Goal: Task Accomplishment & Management: Use online tool/utility

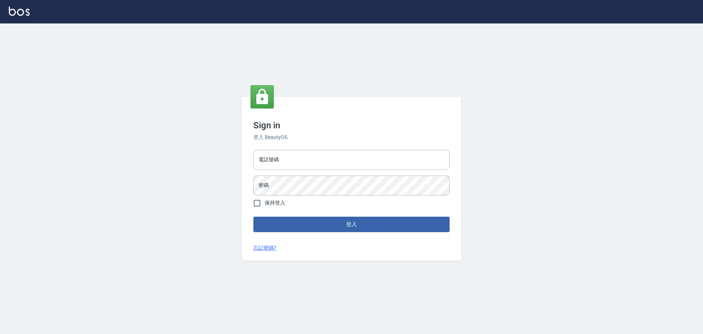
click at [301, 148] on div "電話號碼 電話號碼 密碼 密碼" at bounding box center [351, 172] width 202 height 51
click at [300, 160] on input "電話號碼" at bounding box center [351, 160] width 196 height 20
type input "26068305"
click at [257, 202] on input "保持登入" at bounding box center [256, 202] width 15 height 15
checkbox input "true"
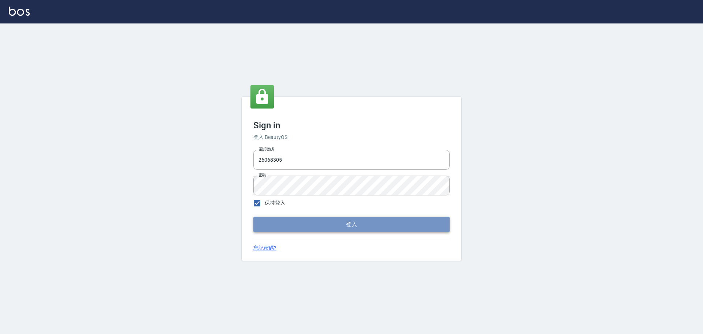
click at [259, 219] on button "登入" at bounding box center [351, 223] width 196 height 15
click at [259, 219] on form "電話號碼 [PHONE_NUMBER] 電話號碼 密碼 密碼 保持登入 登入" at bounding box center [351, 189] width 196 height 85
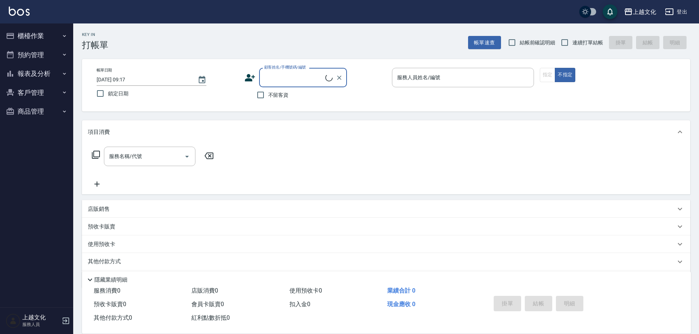
click at [31, 39] on button "櫃檯作業" at bounding box center [36, 35] width 67 height 19
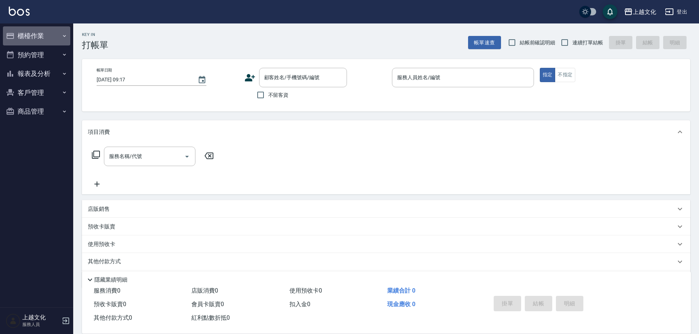
click at [27, 29] on button "櫃檯作業" at bounding box center [36, 35] width 67 height 19
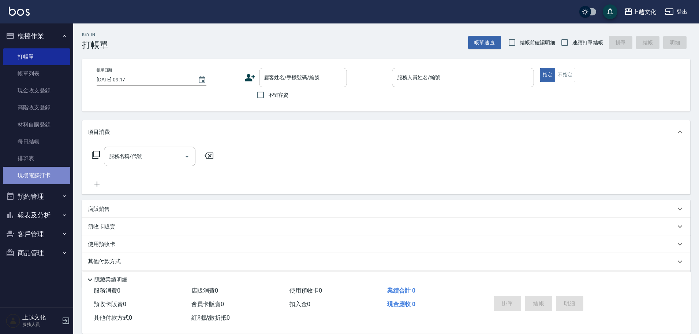
click at [30, 171] on link "現場電腦打卡" at bounding box center [36, 175] width 67 height 17
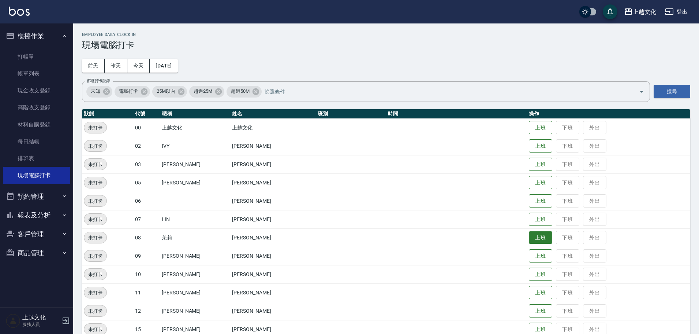
click at [537, 237] on button "上班" at bounding box center [540, 237] width 23 height 13
click at [532, 147] on button "上班" at bounding box center [540, 146] width 23 height 13
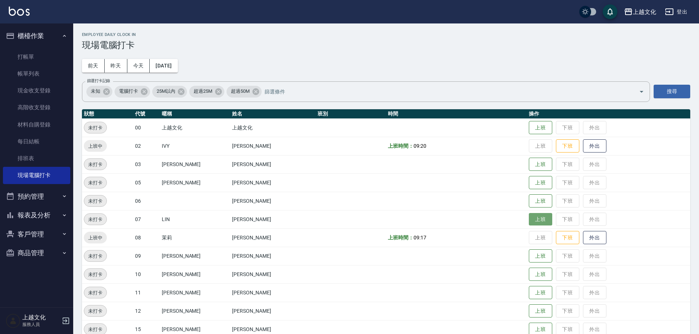
click at [539, 215] on button "上班" at bounding box center [540, 219] width 23 height 13
click at [535, 162] on button "上班" at bounding box center [540, 164] width 23 height 13
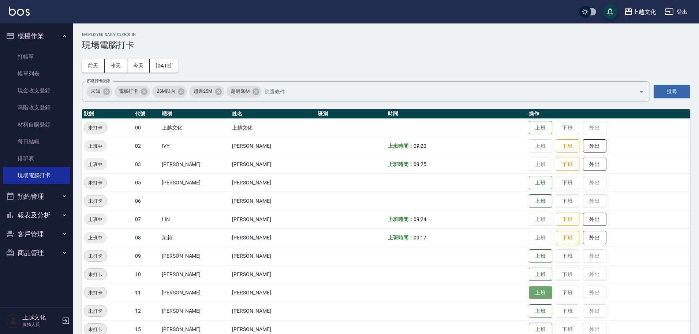
click at [538, 291] on button "上班" at bounding box center [540, 292] width 23 height 13
